Goal: Check status: Check status

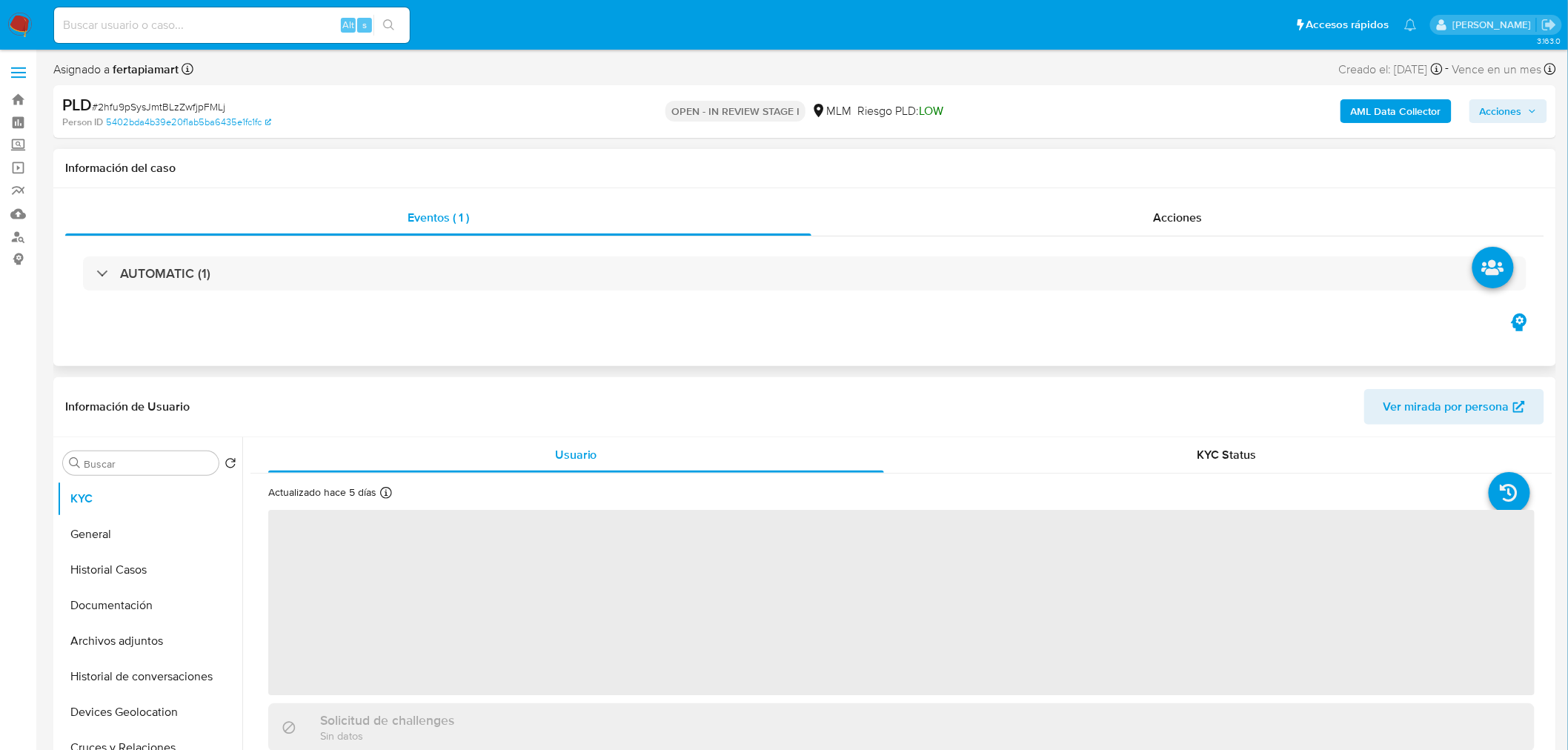
select select "10"
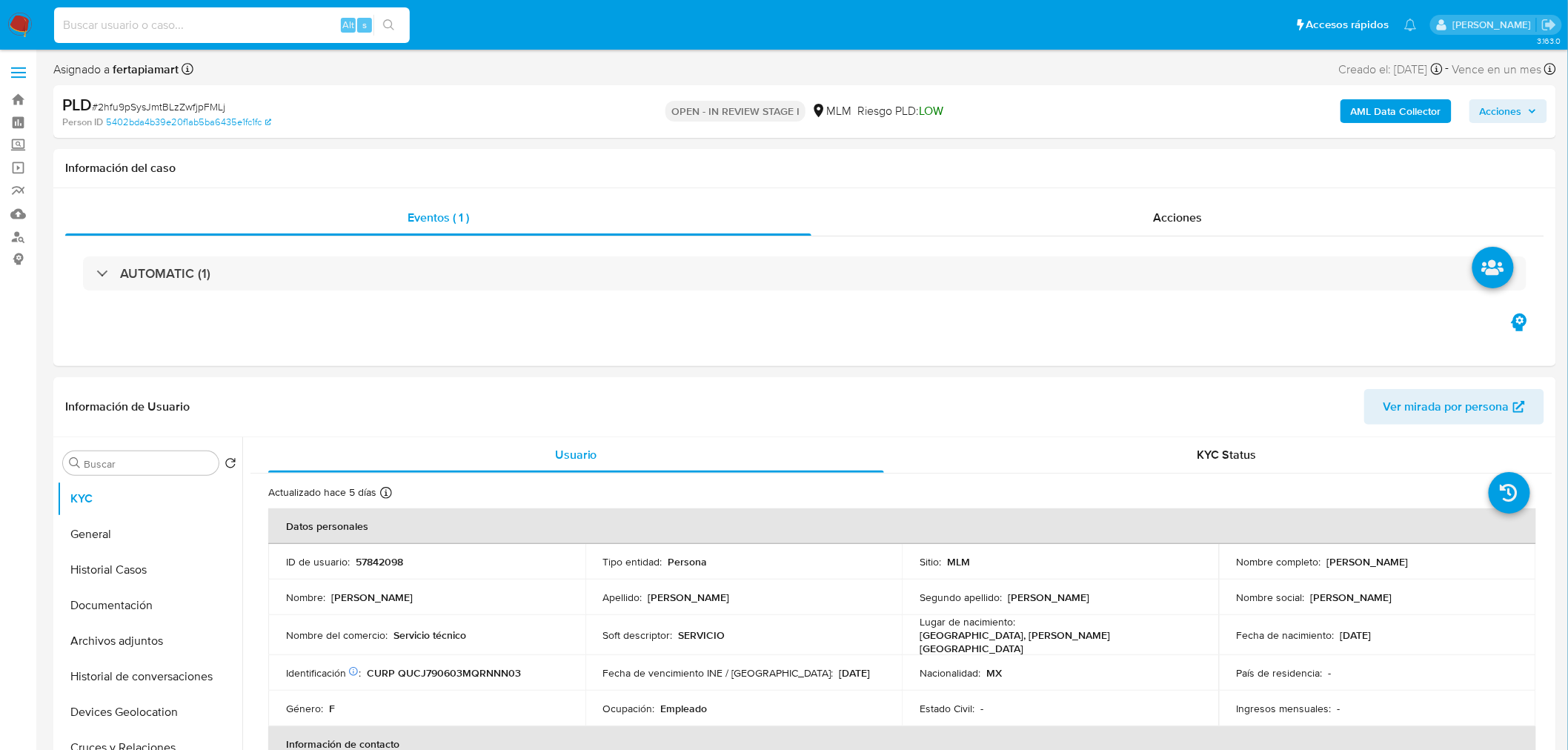
click at [176, 16] on input at bounding box center [231, 25] width 356 height 19
paste input "1182254398"
type input "1182254398"
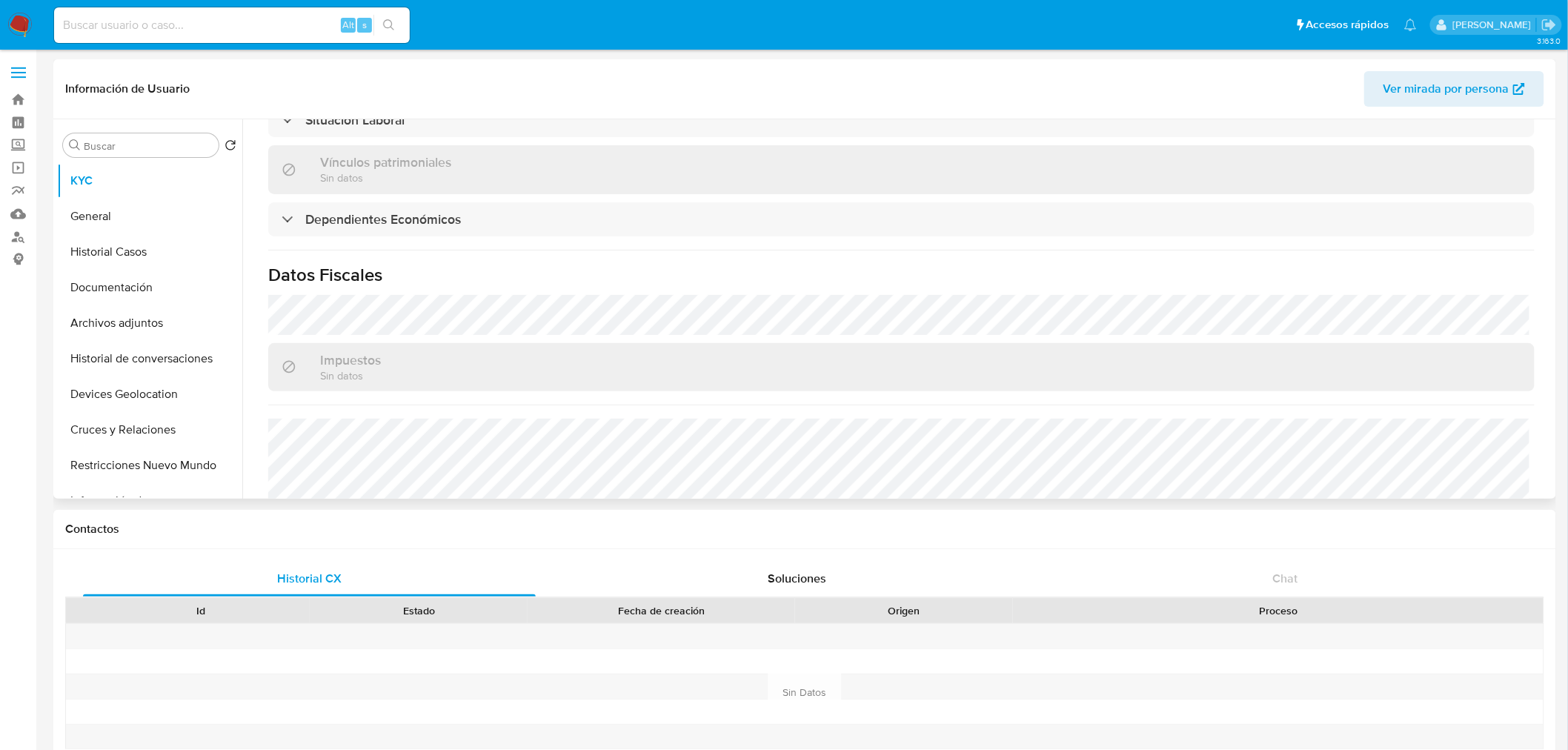
select select "10"
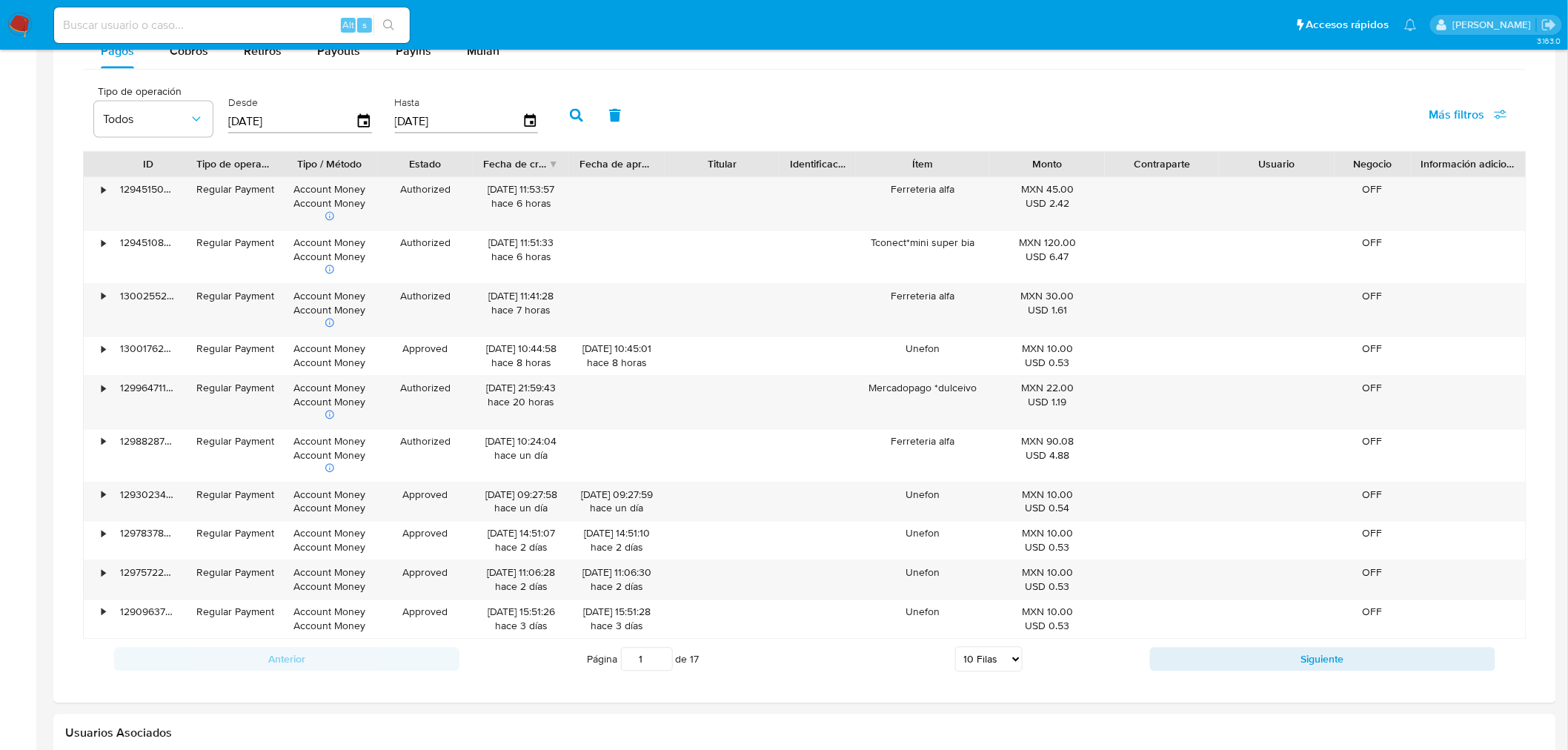
scroll to position [1015, 0]
click at [399, 127] on input "[DATE]" at bounding box center [458, 122] width 127 height 24
click at [520, 124] on icon "button" at bounding box center [530, 123] width 26 height 26
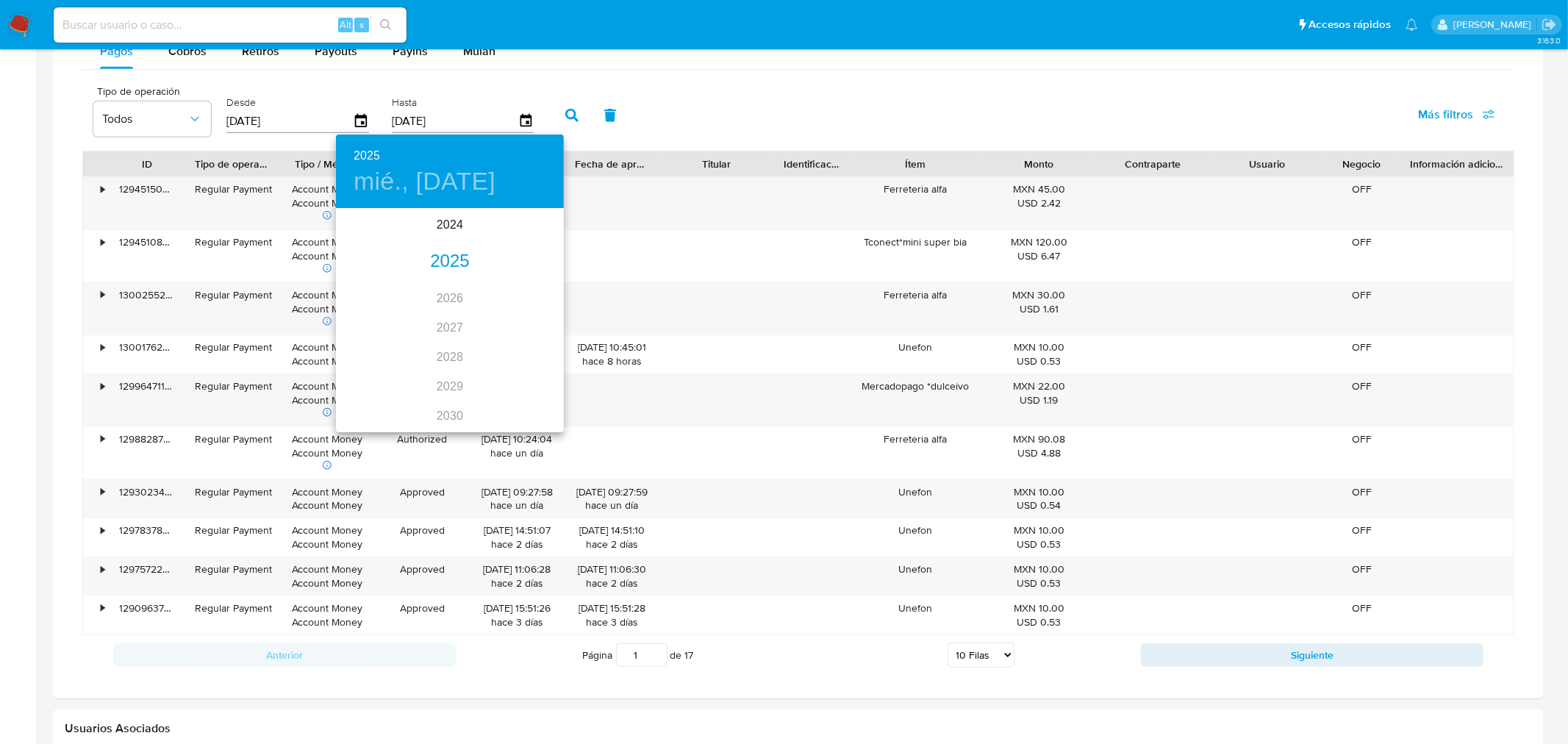
click at [442, 248] on div "2025" at bounding box center [450, 262] width 228 height 29
click at [450, 344] on div "ago." at bounding box center [449, 348] width 76 height 55
click at [438, 310] on span "7" at bounding box center [450, 312] width 27 height 15
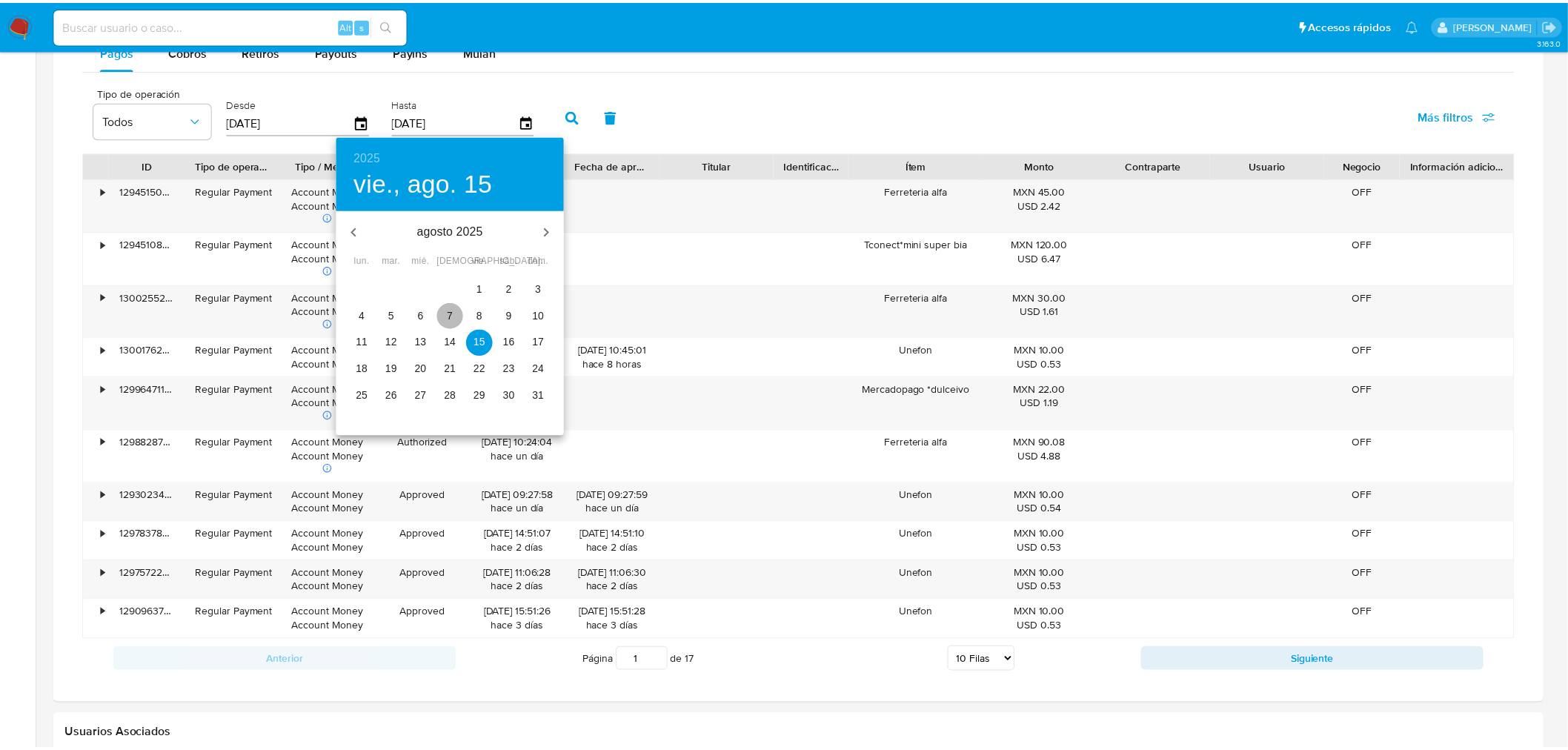
type input "[DATE]"
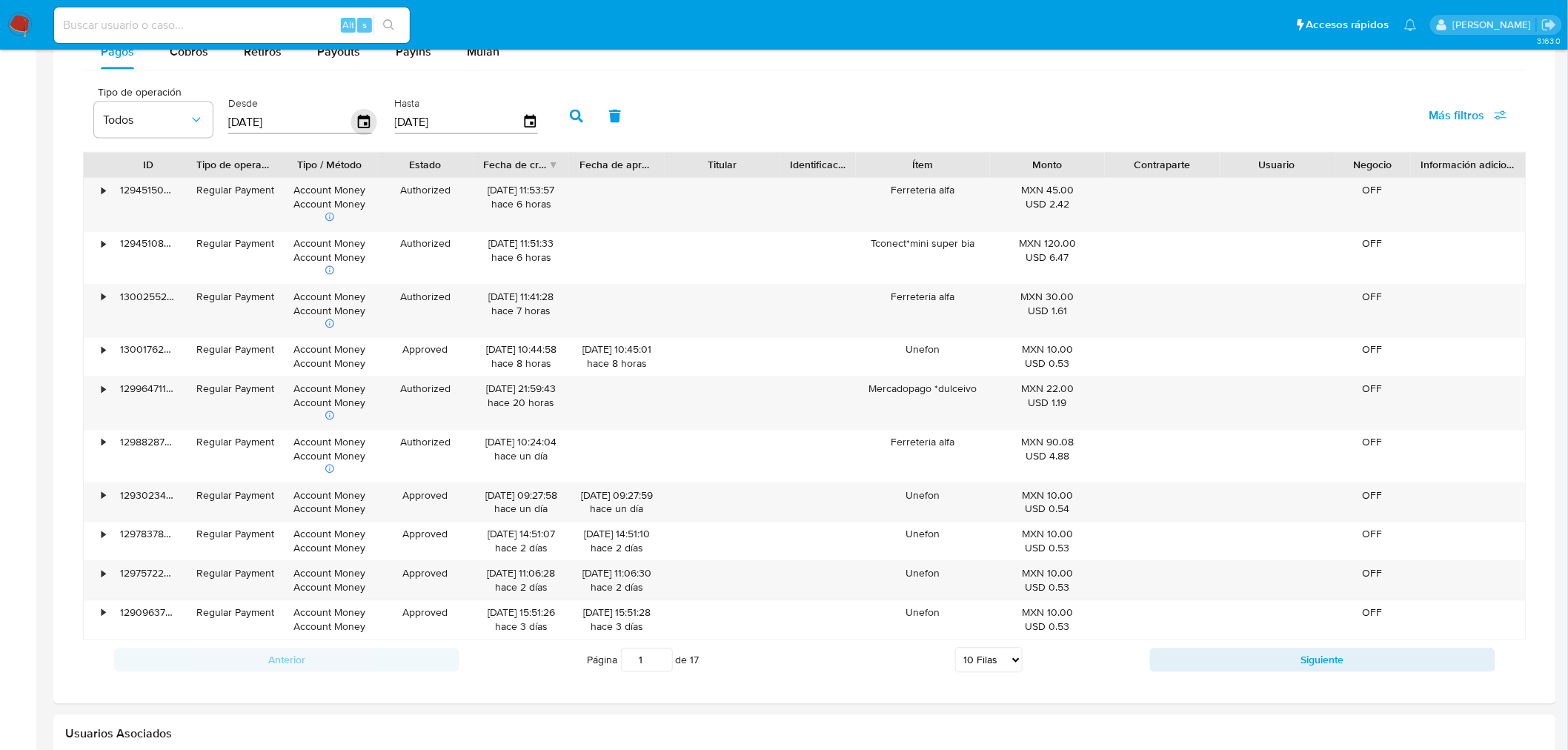
click at [358, 122] on icon "button" at bounding box center [363, 121] width 12 height 13
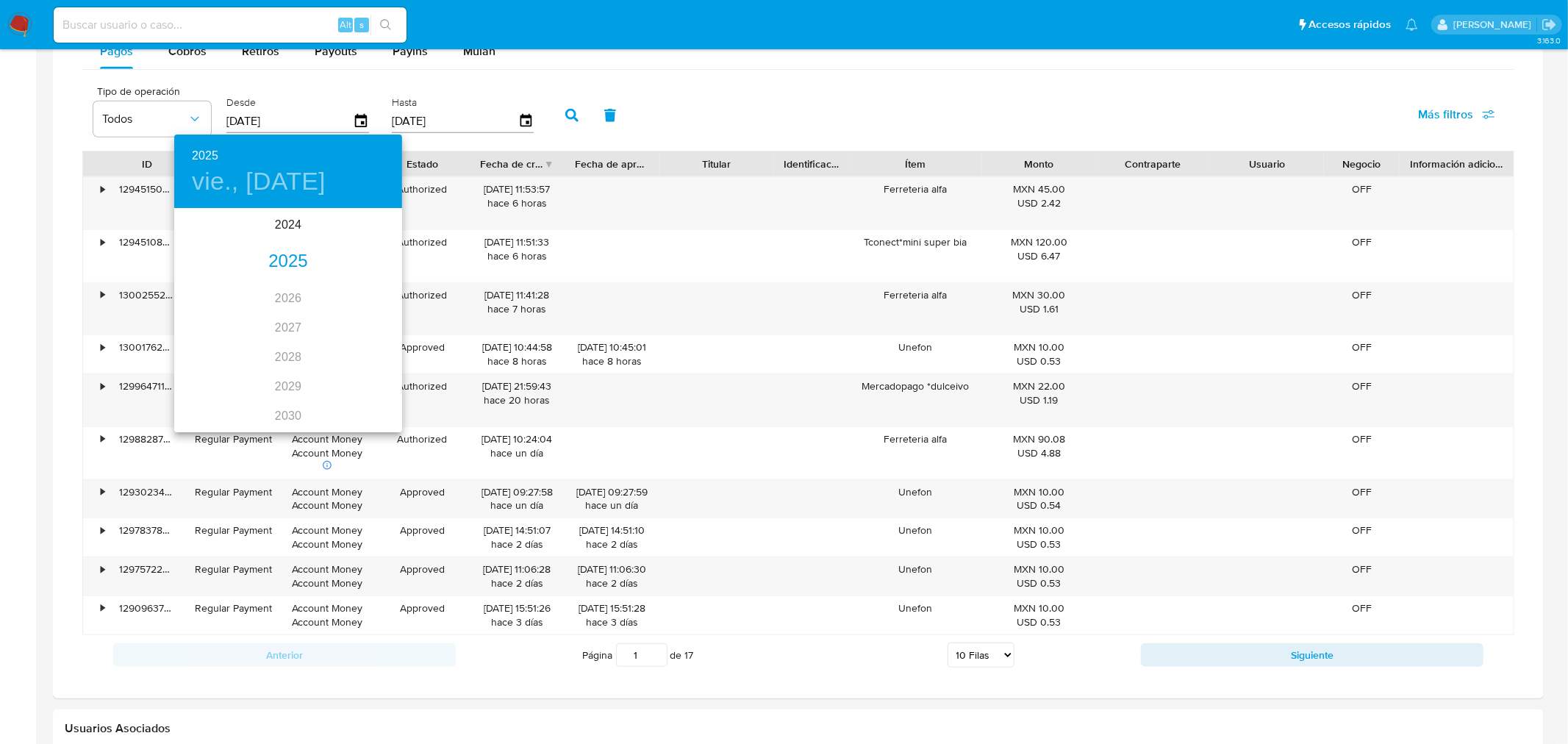
click at [283, 254] on div "2025" at bounding box center [288, 262] width 228 height 29
click at [270, 341] on div "ago." at bounding box center [288, 348] width 76 height 55
click at [228, 309] on p "5" at bounding box center [230, 312] width 6 height 15
type input "[DATE]"
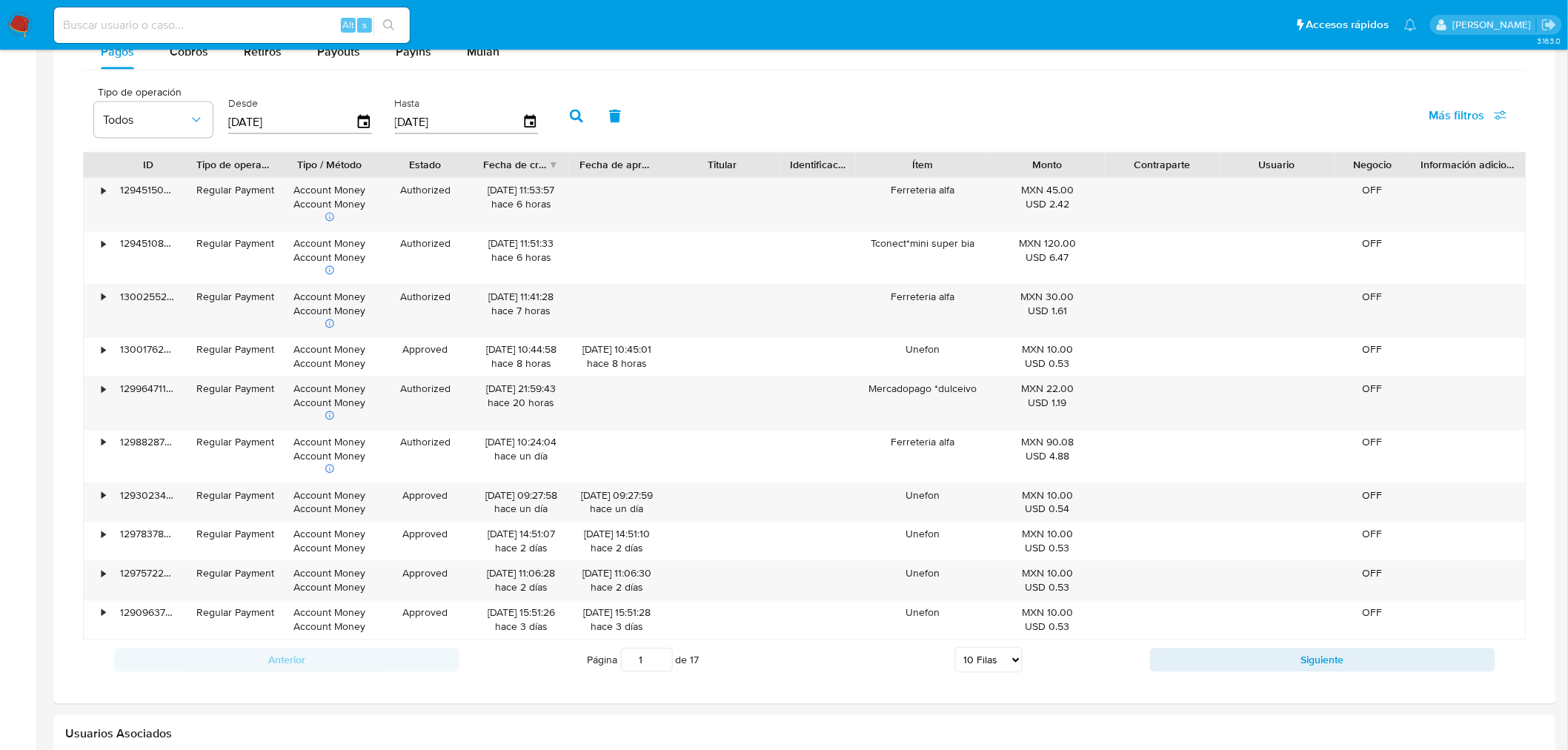
click at [580, 113] on button "button" at bounding box center [576, 117] width 39 height 35
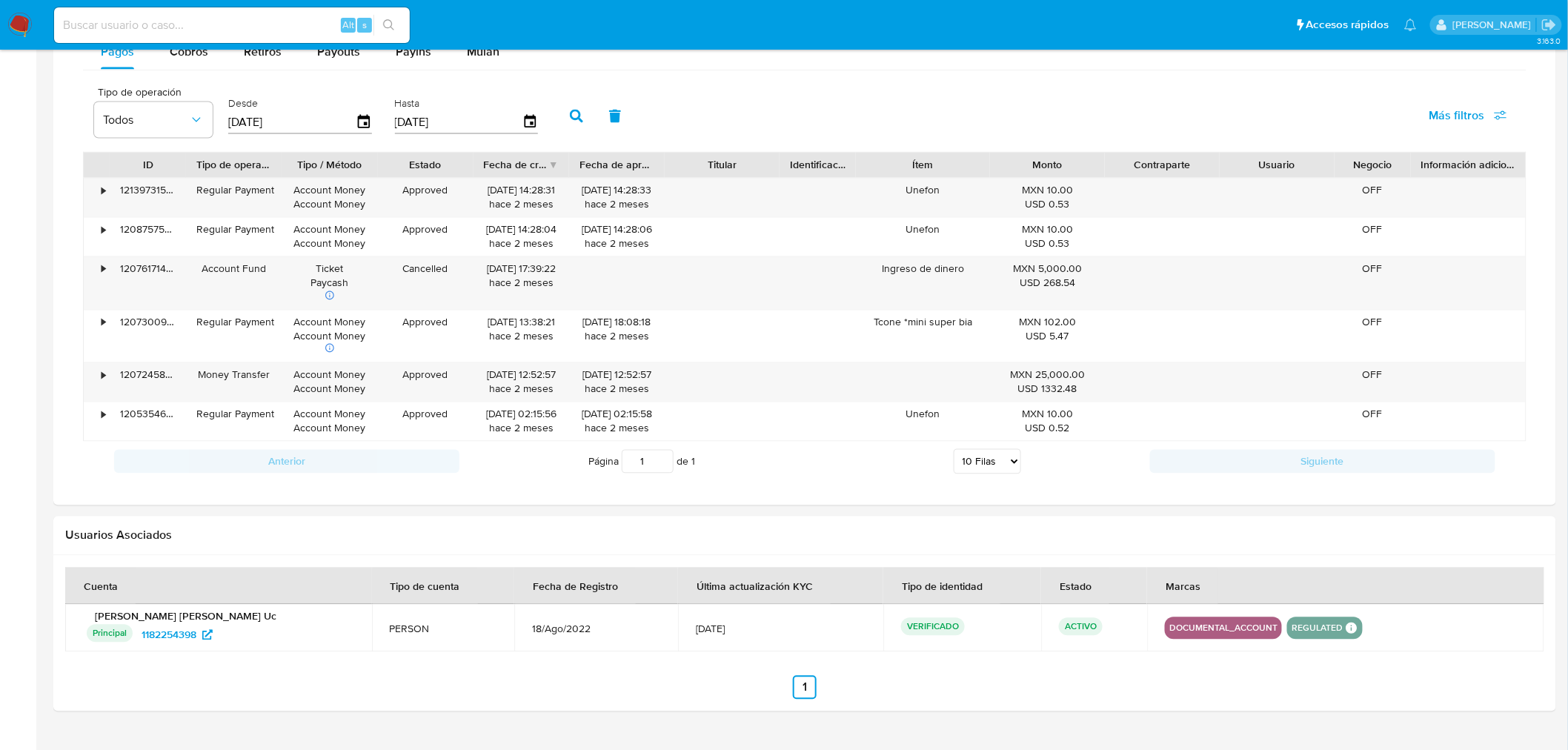
click at [512, 167] on div "Fecha de creación" at bounding box center [516, 165] width 65 height 15
click at [194, 47] on nav "Pausado Ver notificaciones Alt s Accesos rápidos Presiona las siguientes teclas…" at bounding box center [784, 25] width 1568 height 49
click at [193, 54] on span "Cobros" at bounding box center [189, 52] width 39 height 17
select select "10"
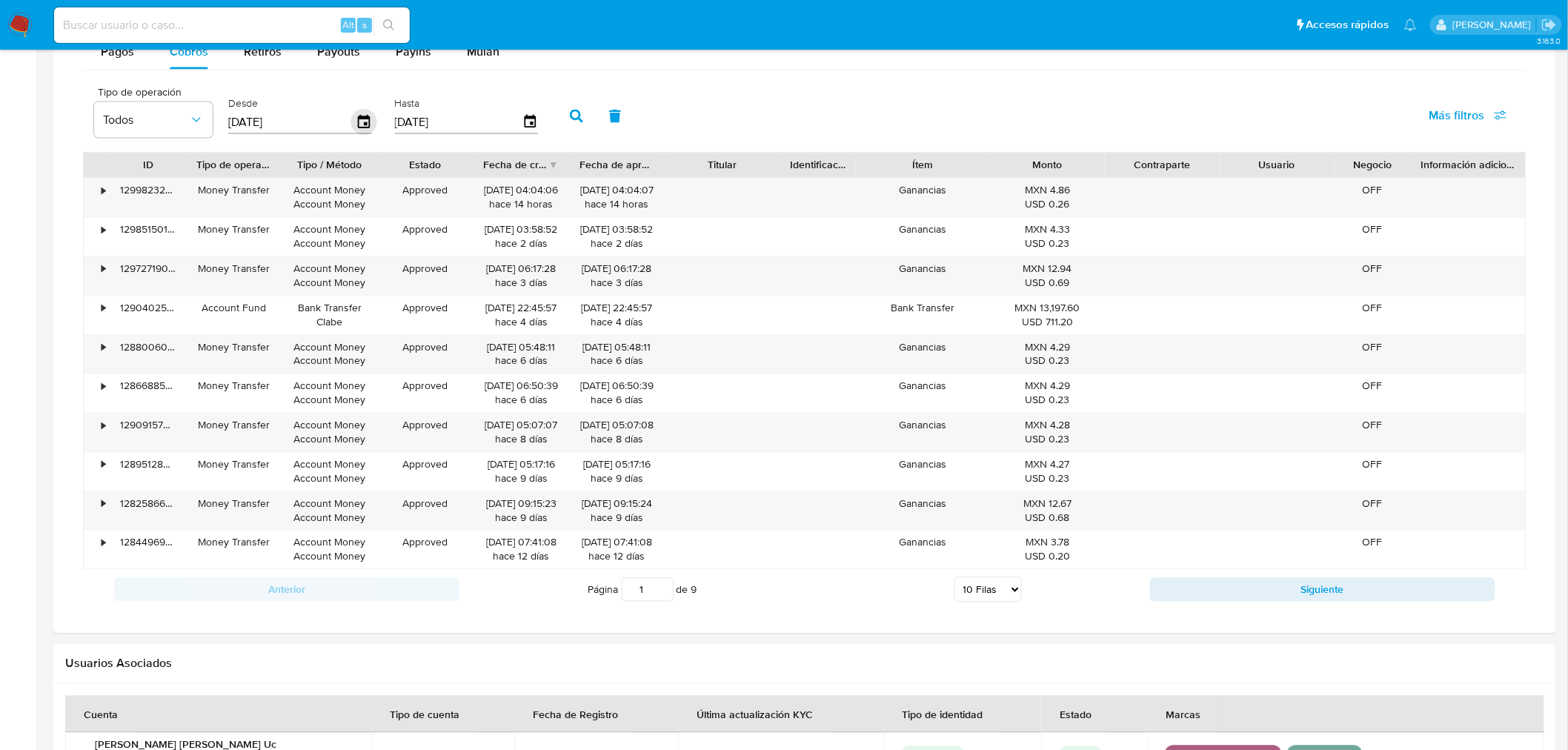
click at [352, 120] on icon "button" at bounding box center [364, 123] width 26 height 26
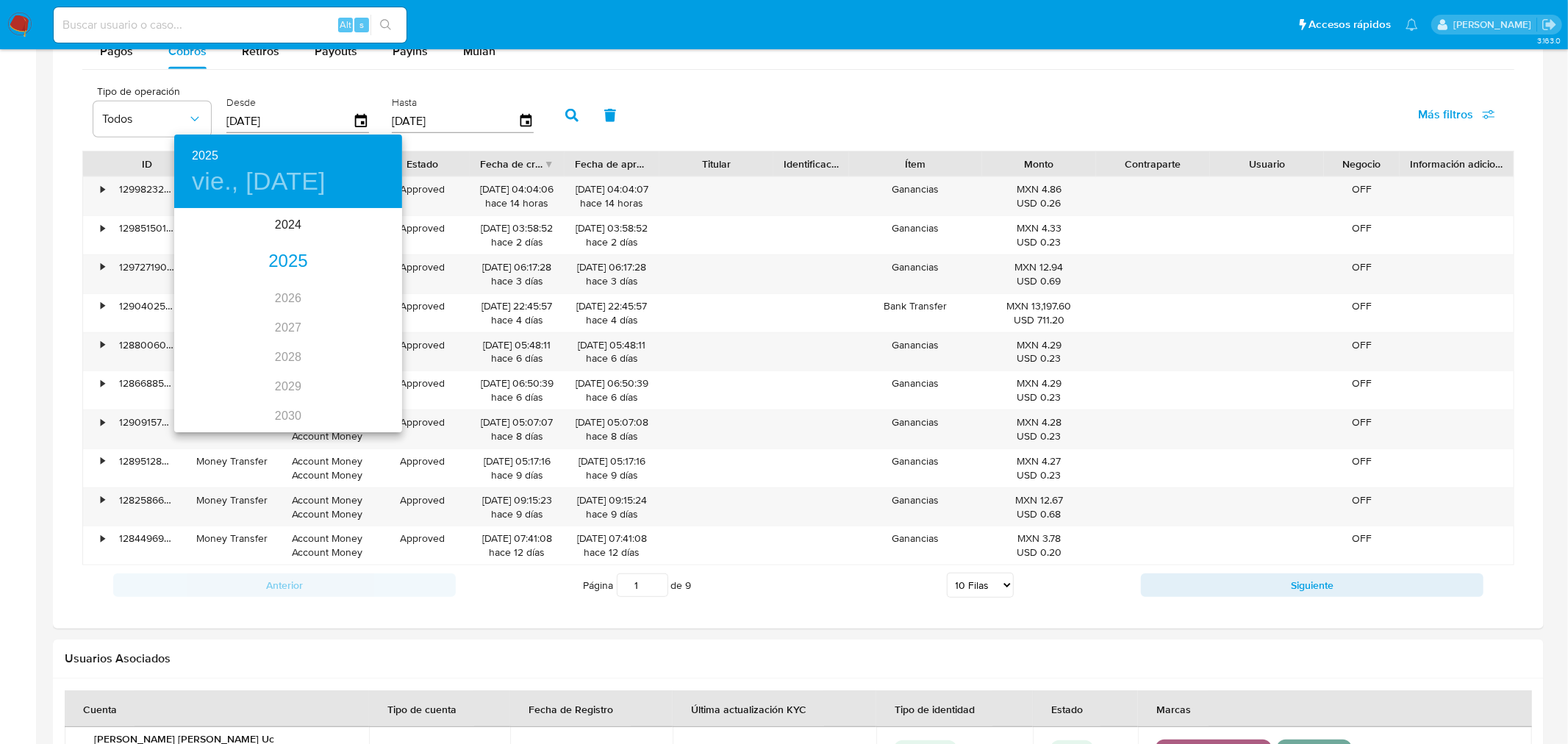
click at [282, 254] on div "2025" at bounding box center [288, 262] width 228 height 29
click at [300, 349] on div "ago." at bounding box center [288, 348] width 76 height 55
click at [230, 313] on p "5" at bounding box center [230, 312] width 6 height 15
type input "[DATE]"
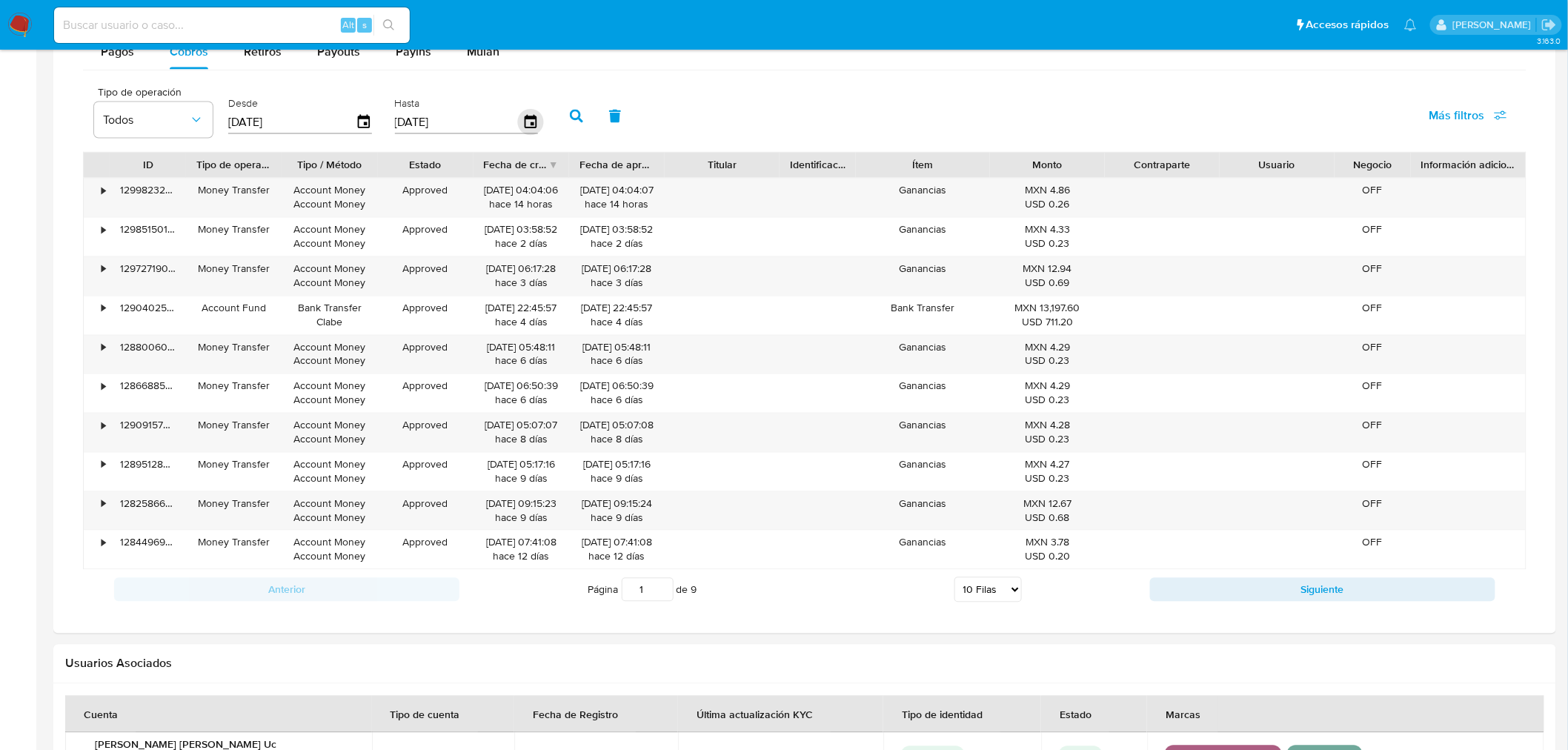
click at [524, 120] on icon "button" at bounding box center [529, 121] width 12 height 13
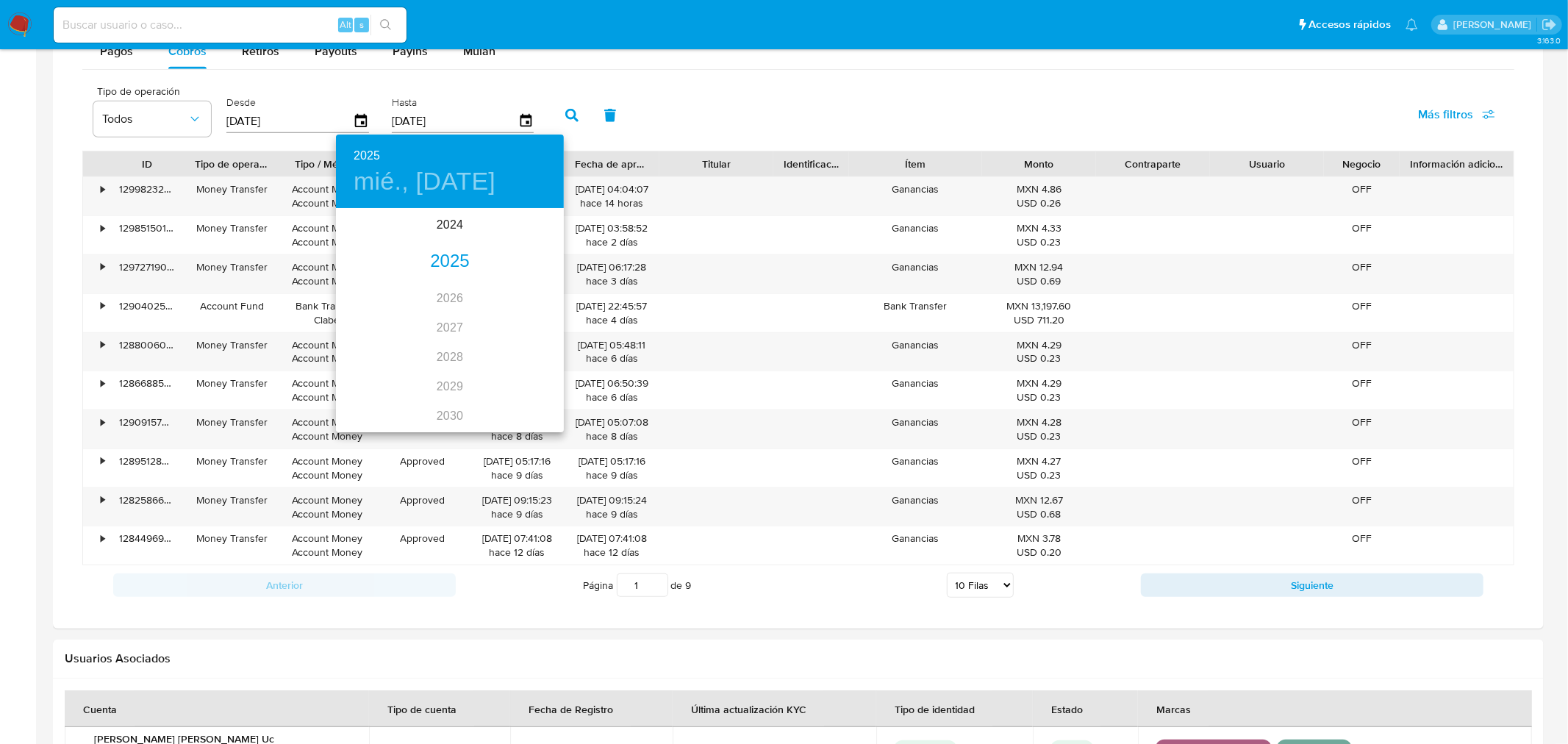
click at [445, 262] on div "2025" at bounding box center [450, 262] width 228 height 29
click at [438, 334] on div "ago." at bounding box center [449, 348] width 76 height 55
click at [473, 317] on span "8" at bounding box center [479, 312] width 27 height 15
type input "[DATE]"
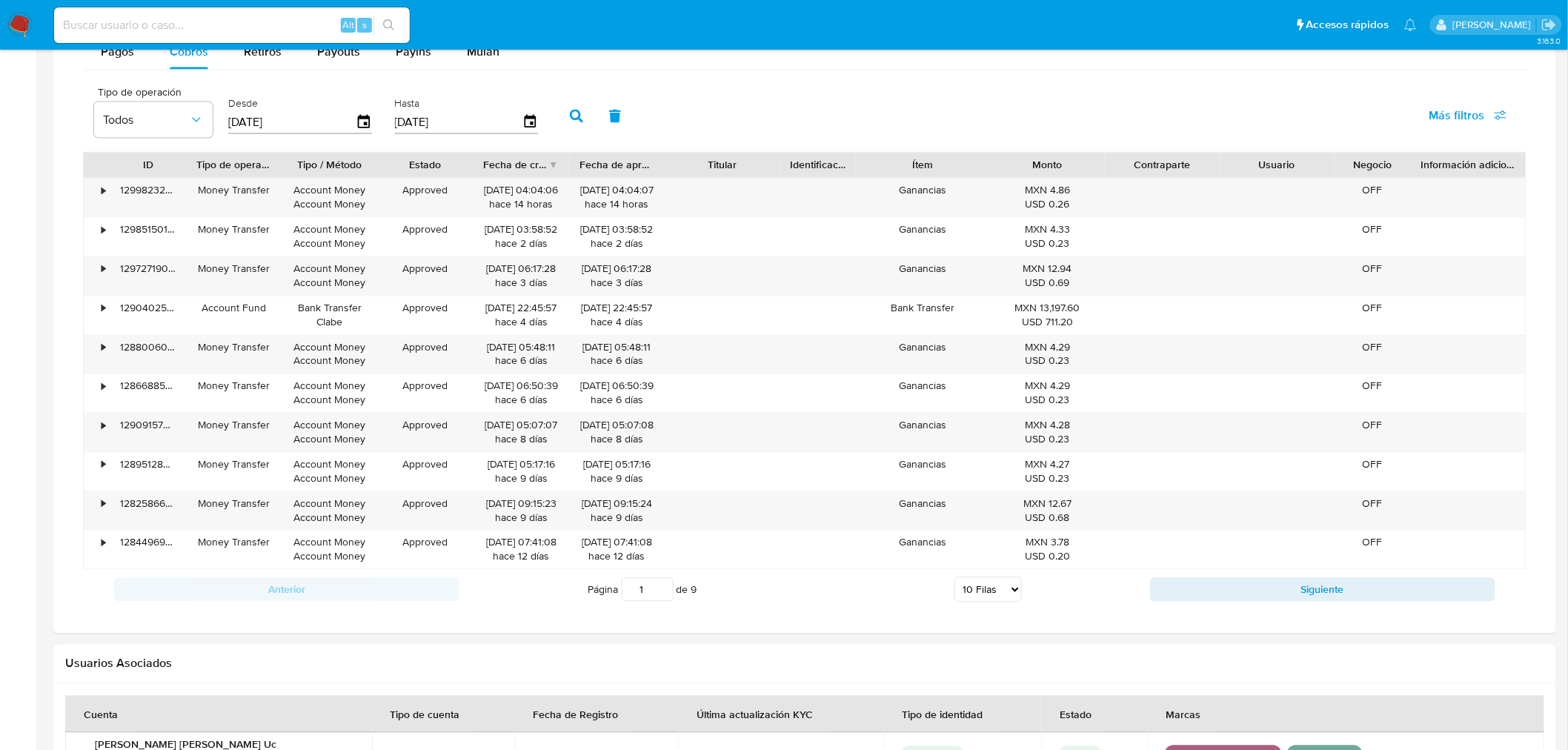
click at [573, 129] on button "button" at bounding box center [576, 117] width 39 height 35
